Goal: Browse casually

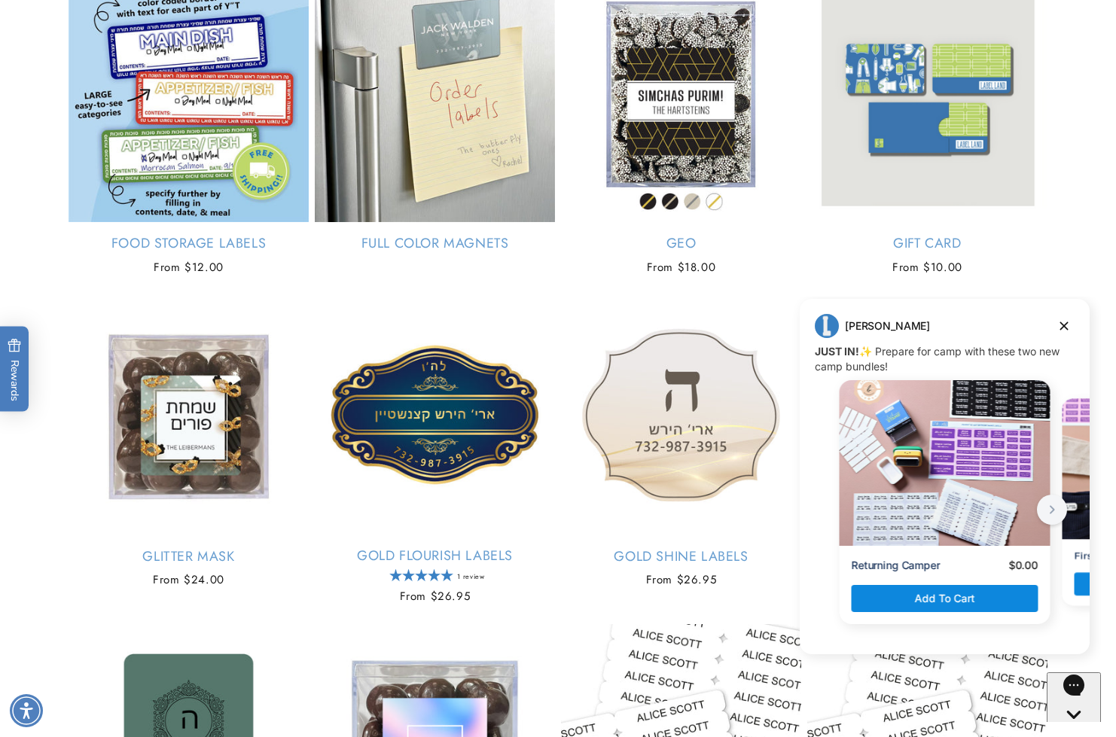
scroll to position [3141, 0]
